Goal: Check status: Check status

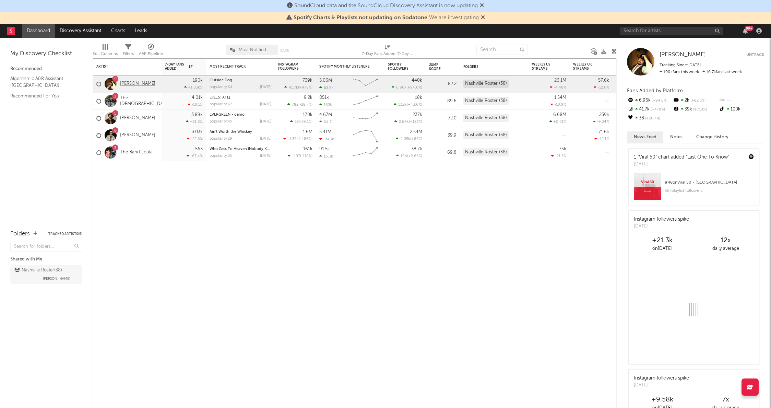
click at [131, 81] on link "[PERSON_NAME]" at bounding box center [137, 84] width 35 height 6
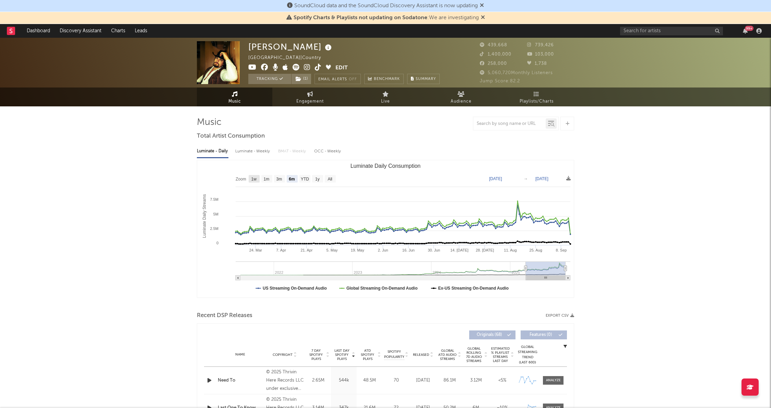
click at [254, 178] on text "1w" at bounding box center [254, 179] width 5 height 5
select select "1w"
type input "[DATE]"
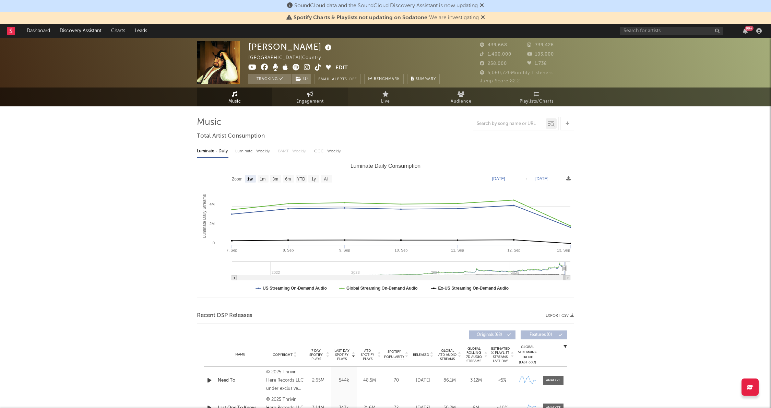
click at [318, 96] on link "Engagement" at bounding box center [309, 97] width 75 height 19
select select "1w"
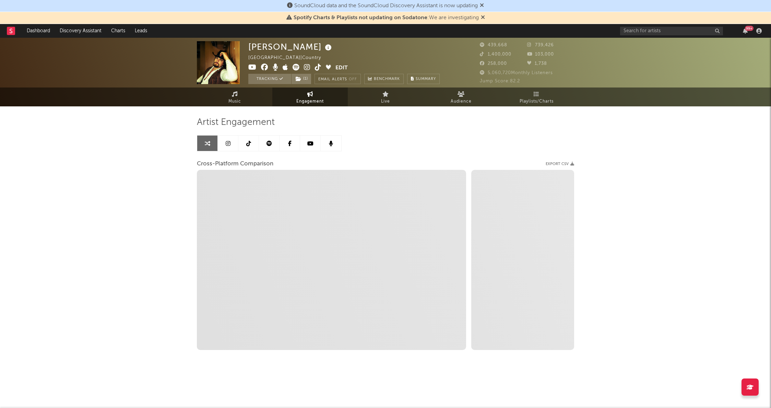
select select "1m"
